Goal: Feedback & Contribution: Contribute content

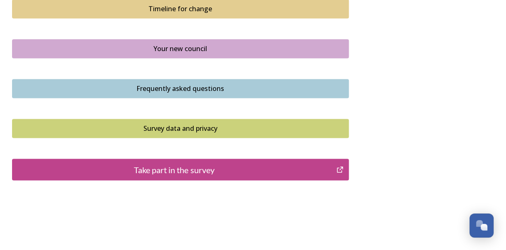
scroll to position [624, 0]
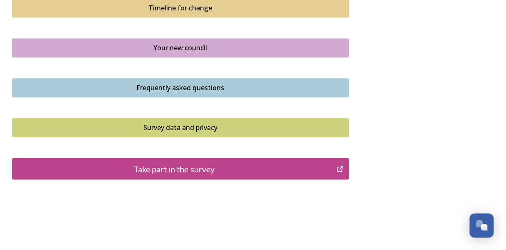
click at [211, 169] on div "Take part in the survey" at bounding box center [175, 169] width 316 height 12
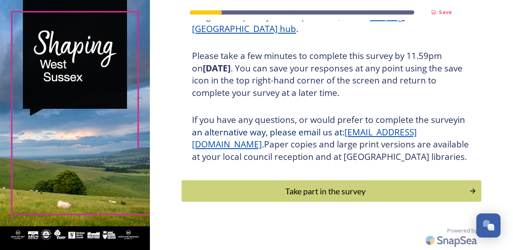
scroll to position [149, 0]
click at [324, 186] on div "Take part in the survey" at bounding box center [324, 191] width 281 height 12
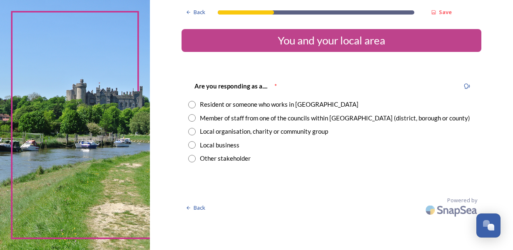
click at [193, 105] on input "radio" at bounding box center [191, 104] width 7 height 7
radio input "true"
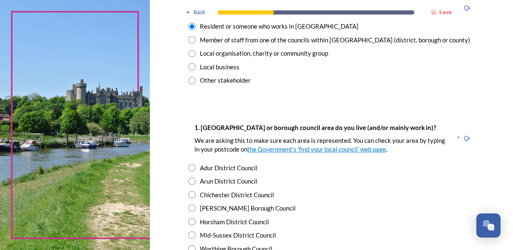
scroll to position [83, 0]
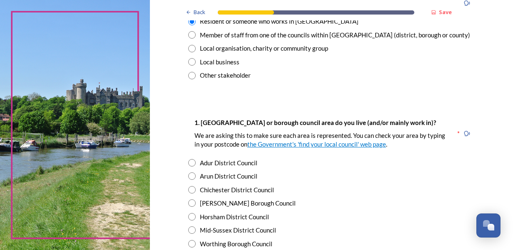
click at [190, 175] on input "radio" at bounding box center [191, 176] width 7 height 7
radio input "true"
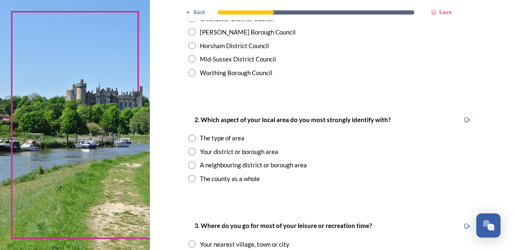
scroll to position [291, 0]
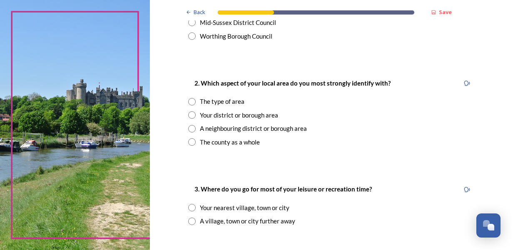
click at [188, 142] on input "radio" at bounding box center [191, 142] width 7 height 7
radio input "true"
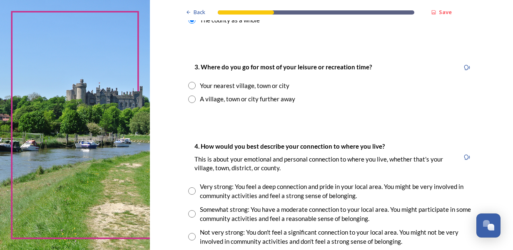
scroll to position [416, 0]
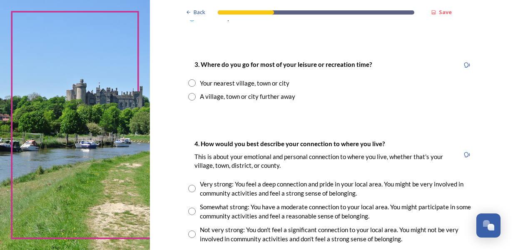
click at [189, 97] on input "radio" at bounding box center [191, 96] width 7 height 7
radio input "true"
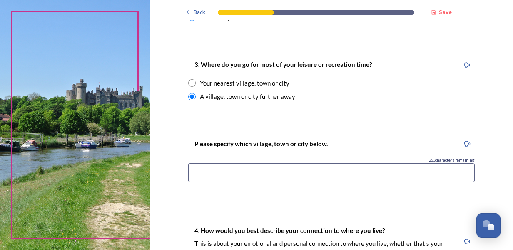
click at [210, 171] on input at bounding box center [331, 173] width 286 height 19
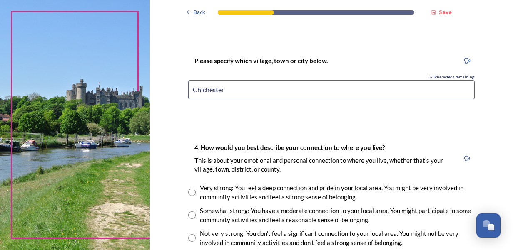
scroll to position [541, 0]
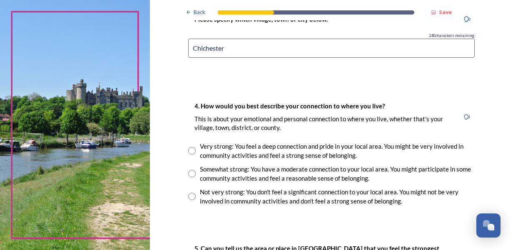
type input "Chichester"
click at [189, 175] on input "radio" at bounding box center [191, 173] width 7 height 7
radio input "true"
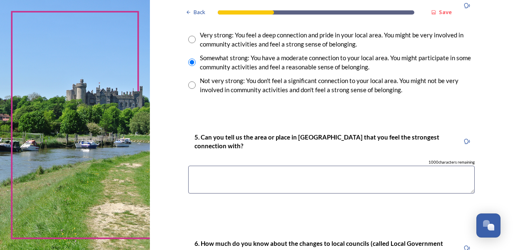
scroll to position [666, 0]
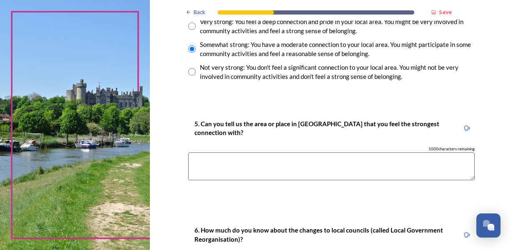
click at [204, 163] on textarea at bounding box center [331, 167] width 286 height 28
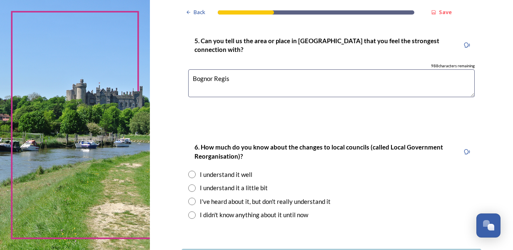
scroll to position [791, 0]
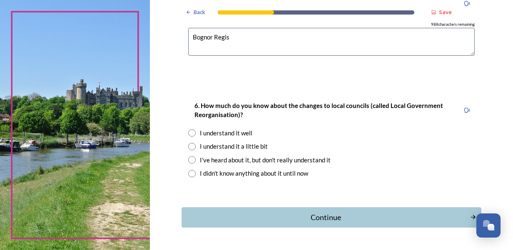
type textarea "Bognor Regis"
click at [188, 130] on input "radio" at bounding box center [191, 132] width 7 height 7
radio input "true"
click at [320, 219] on div "Continue" at bounding box center [325, 217] width 282 height 11
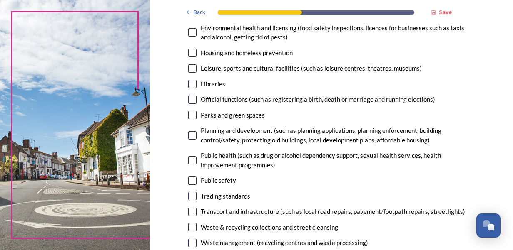
scroll to position [250, 0]
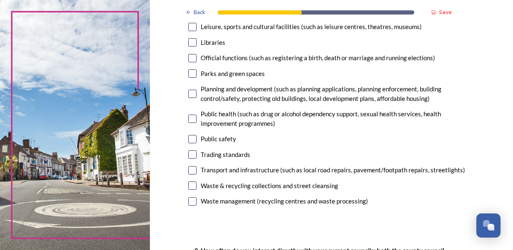
click at [190, 172] on input "checkbox" at bounding box center [192, 170] width 8 height 8
checkbox input "true"
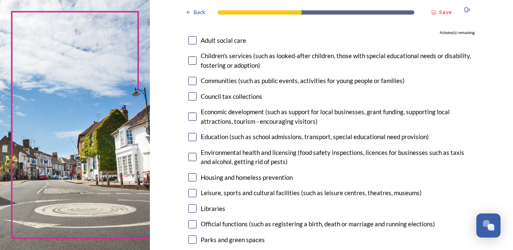
scroll to position [42, 0]
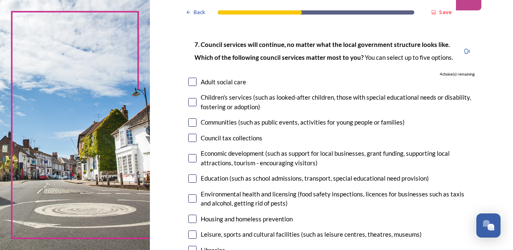
click at [188, 85] on input "checkbox" at bounding box center [192, 82] width 8 height 8
checkbox input "true"
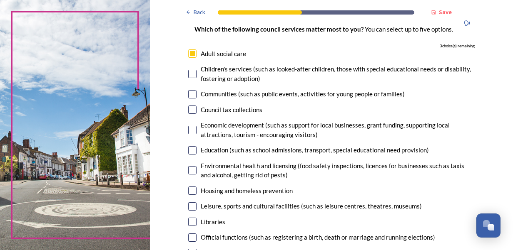
scroll to position [83, 0]
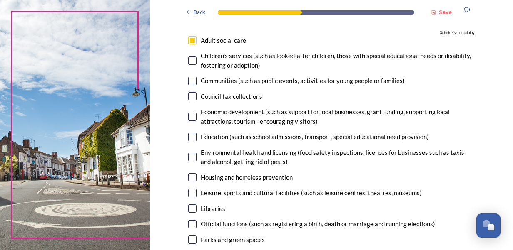
click at [188, 117] on input "checkbox" at bounding box center [192, 117] width 8 height 8
checkbox input "true"
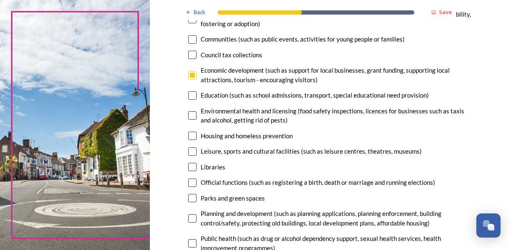
click at [188, 153] on input "checkbox" at bounding box center [192, 152] width 8 height 8
checkbox input "true"
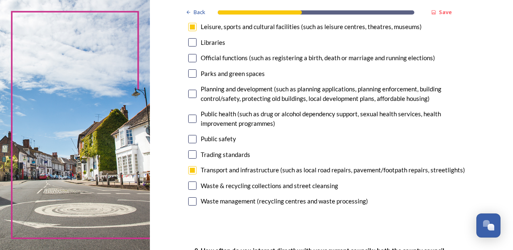
scroll to position [291, 0]
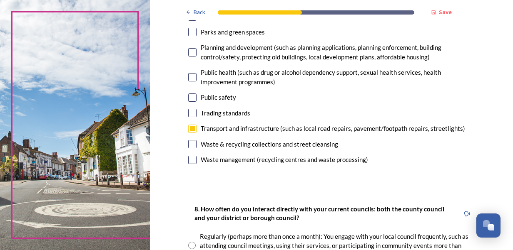
click at [188, 99] on input "checkbox" at bounding box center [192, 98] width 8 height 8
checkbox input "true"
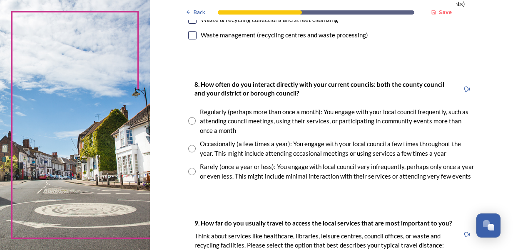
scroll to position [458, 0]
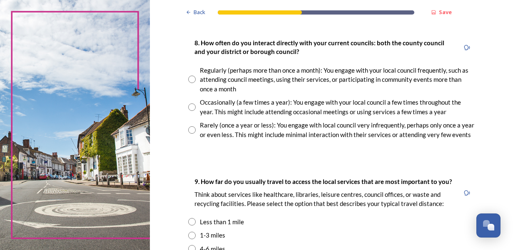
click at [188, 109] on input "radio" at bounding box center [191, 107] width 7 height 7
radio input "true"
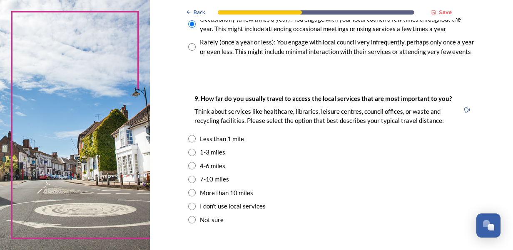
scroll to position [582, 0]
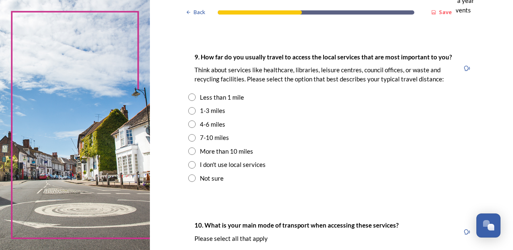
click at [188, 112] on input "radio" at bounding box center [191, 110] width 7 height 7
radio input "true"
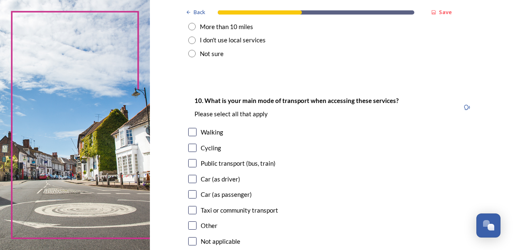
scroll to position [749, 0]
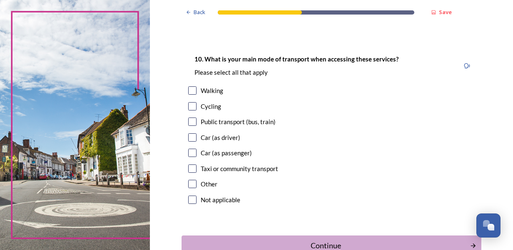
click at [188, 151] on input "checkbox" at bounding box center [192, 153] width 8 height 8
checkbox input "true"
click at [188, 138] on input "checkbox" at bounding box center [192, 138] width 8 height 8
checkbox input "true"
click at [188, 94] on input "checkbox" at bounding box center [192, 91] width 8 height 8
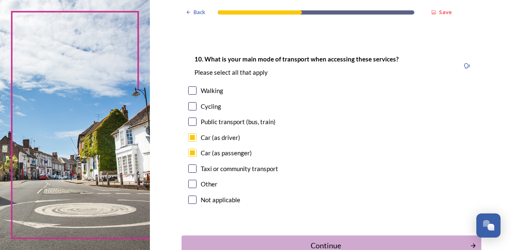
checkbox input "true"
click at [189, 122] on input "checkbox" at bounding box center [192, 122] width 8 height 8
checkbox input "true"
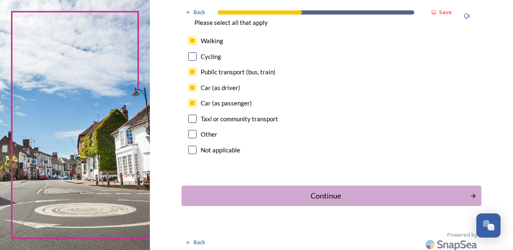
scroll to position [803, 0]
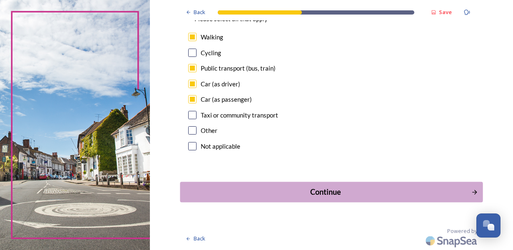
click at [320, 193] on div "Continue" at bounding box center [325, 192] width 282 height 11
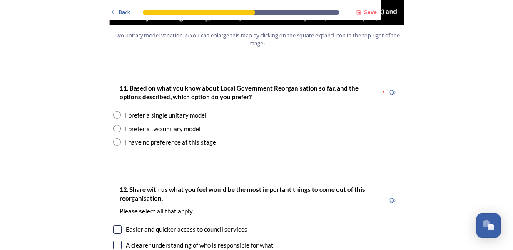
scroll to position [1082, 0]
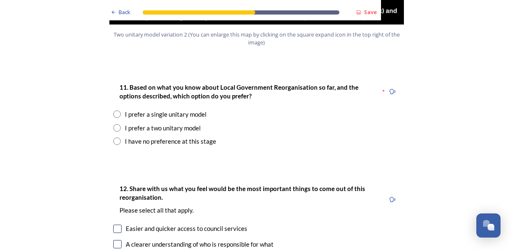
click at [114, 124] on input "radio" at bounding box center [116, 127] width 7 height 7
radio input "true"
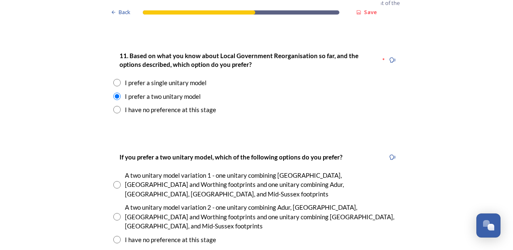
scroll to position [1165, 0]
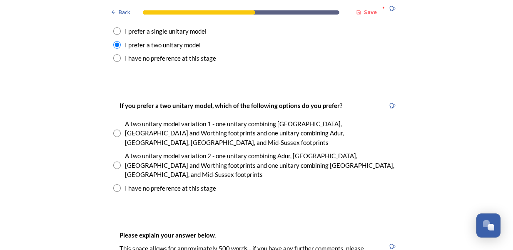
click at [115, 130] on input "radio" at bounding box center [116, 133] width 7 height 7
radio input "true"
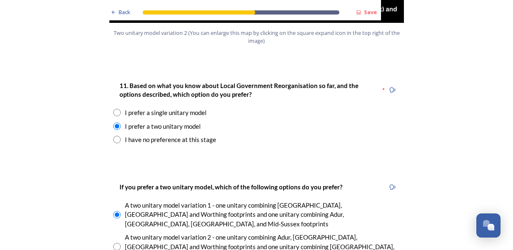
scroll to position [1082, 0]
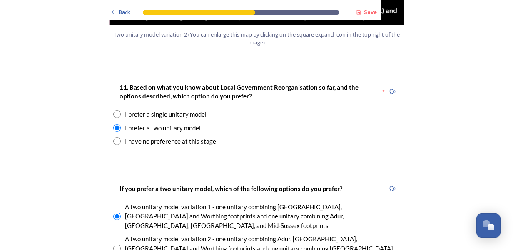
click at [116, 138] on input "radio" at bounding box center [116, 141] width 7 height 7
radio input "true"
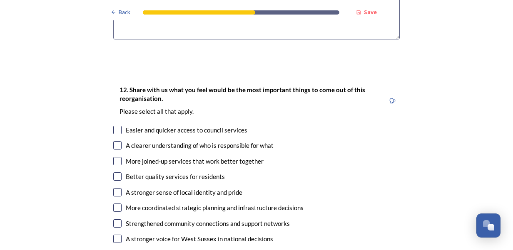
scroll to position [1373, 0]
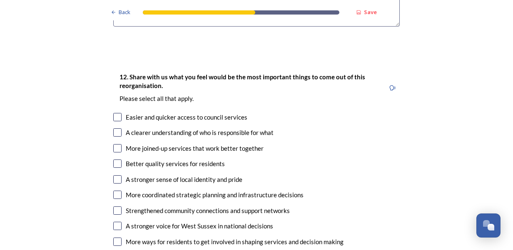
click at [113, 113] on input "checkbox" at bounding box center [117, 117] width 8 height 8
checkbox input "true"
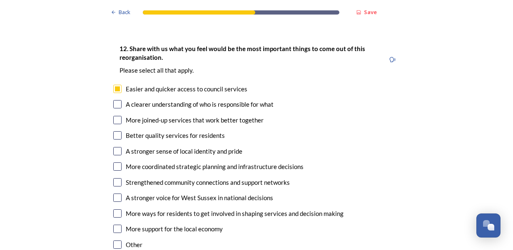
scroll to position [1415, 0]
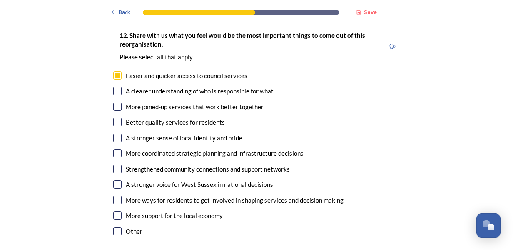
click at [114, 87] on input "checkbox" at bounding box center [117, 91] width 8 height 8
checkbox input "true"
click at [116, 103] on input "checkbox" at bounding box center [117, 107] width 8 height 8
checkbox input "true"
click at [116, 118] on input "checkbox" at bounding box center [117, 122] width 8 height 8
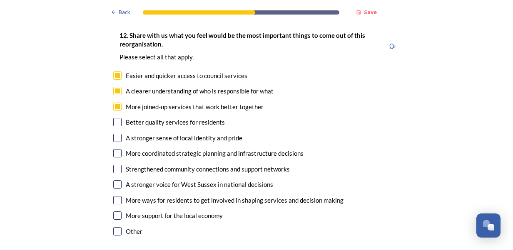
checkbox input "true"
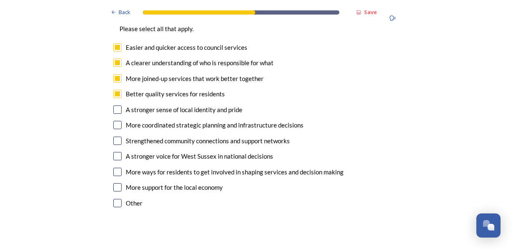
scroll to position [1456, 0]
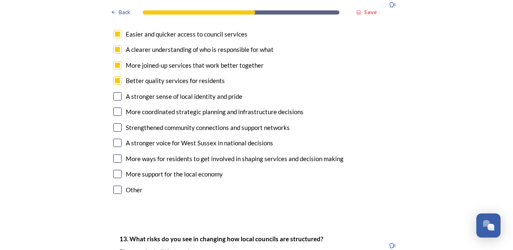
click at [113, 108] on input "checkbox" at bounding box center [117, 112] width 8 height 8
checkbox input "true"
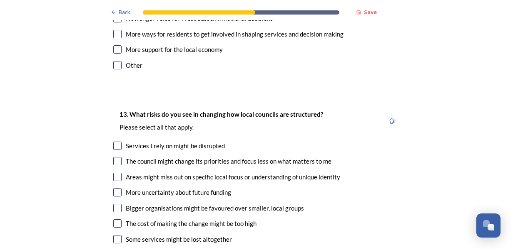
scroll to position [1623, 0]
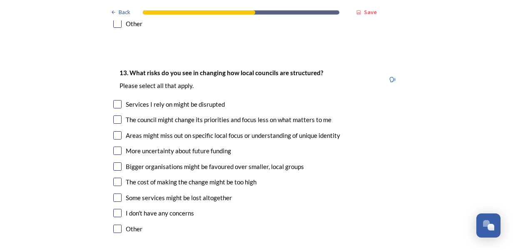
click at [113, 100] on input "checkbox" at bounding box center [117, 104] width 8 height 8
checkbox input "true"
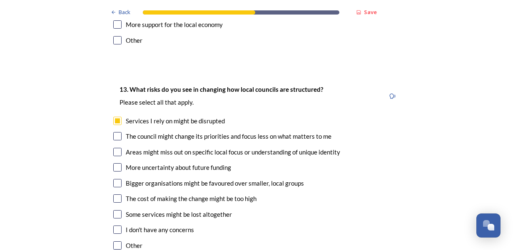
scroll to position [1581, 0]
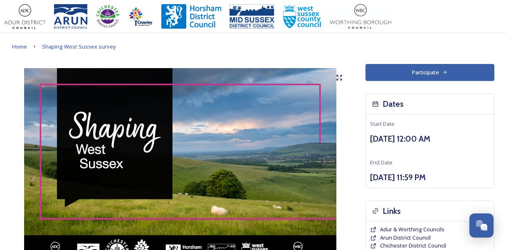
scroll to position [624, 0]
